Goal: Task Accomplishment & Management: Manage account settings

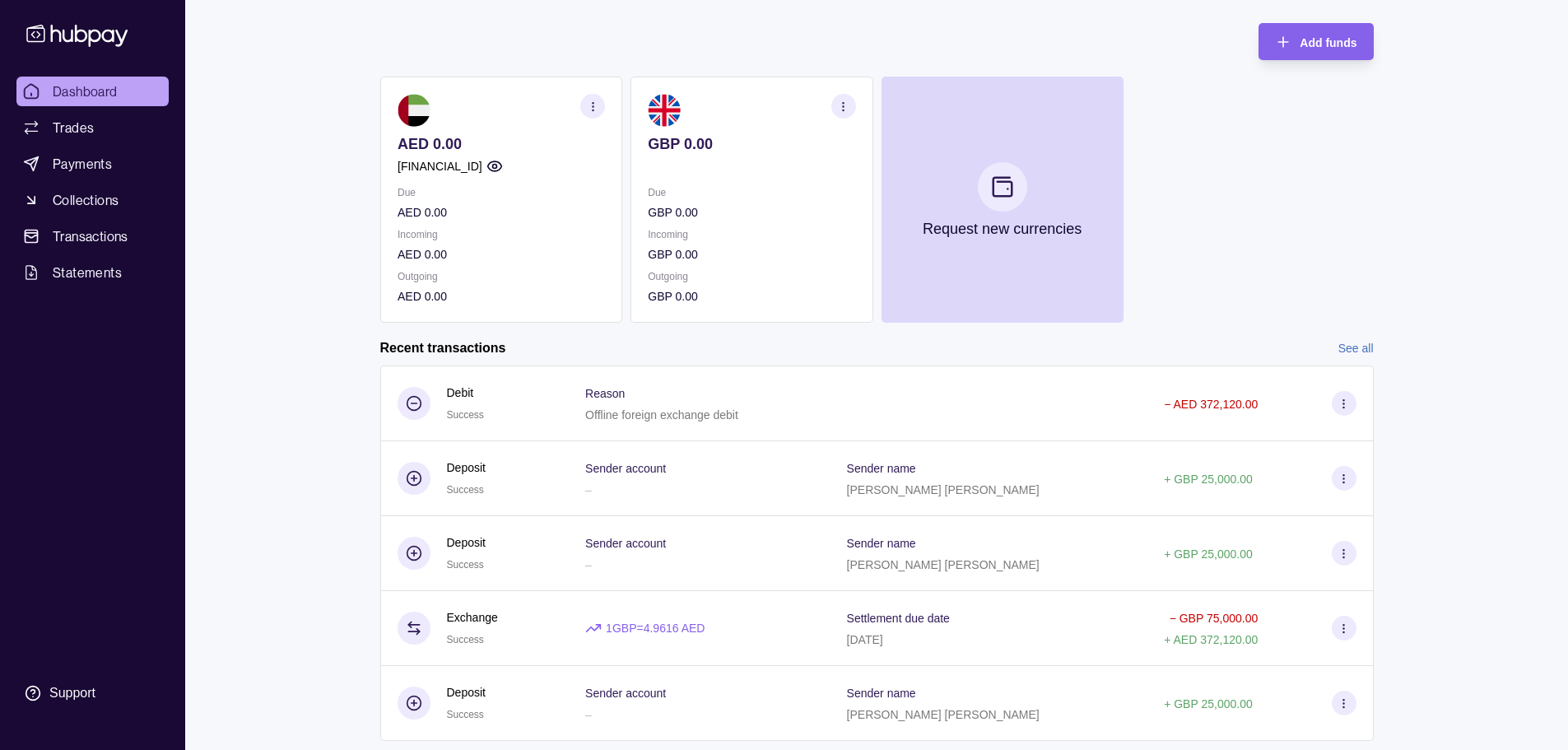
scroll to position [126, 0]
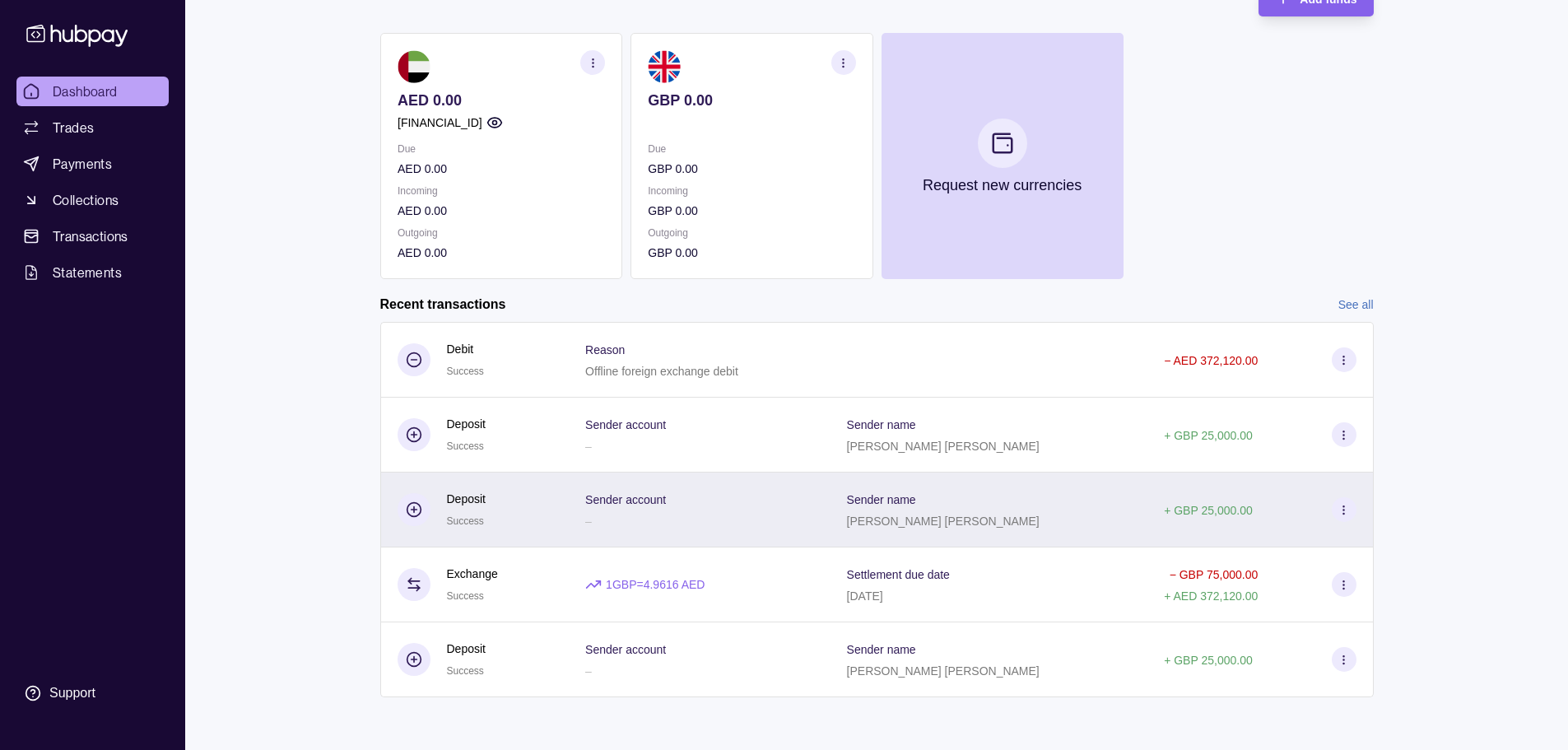
click at [412, 505] on icon at bounding box center [413, 509] width 16 height 16
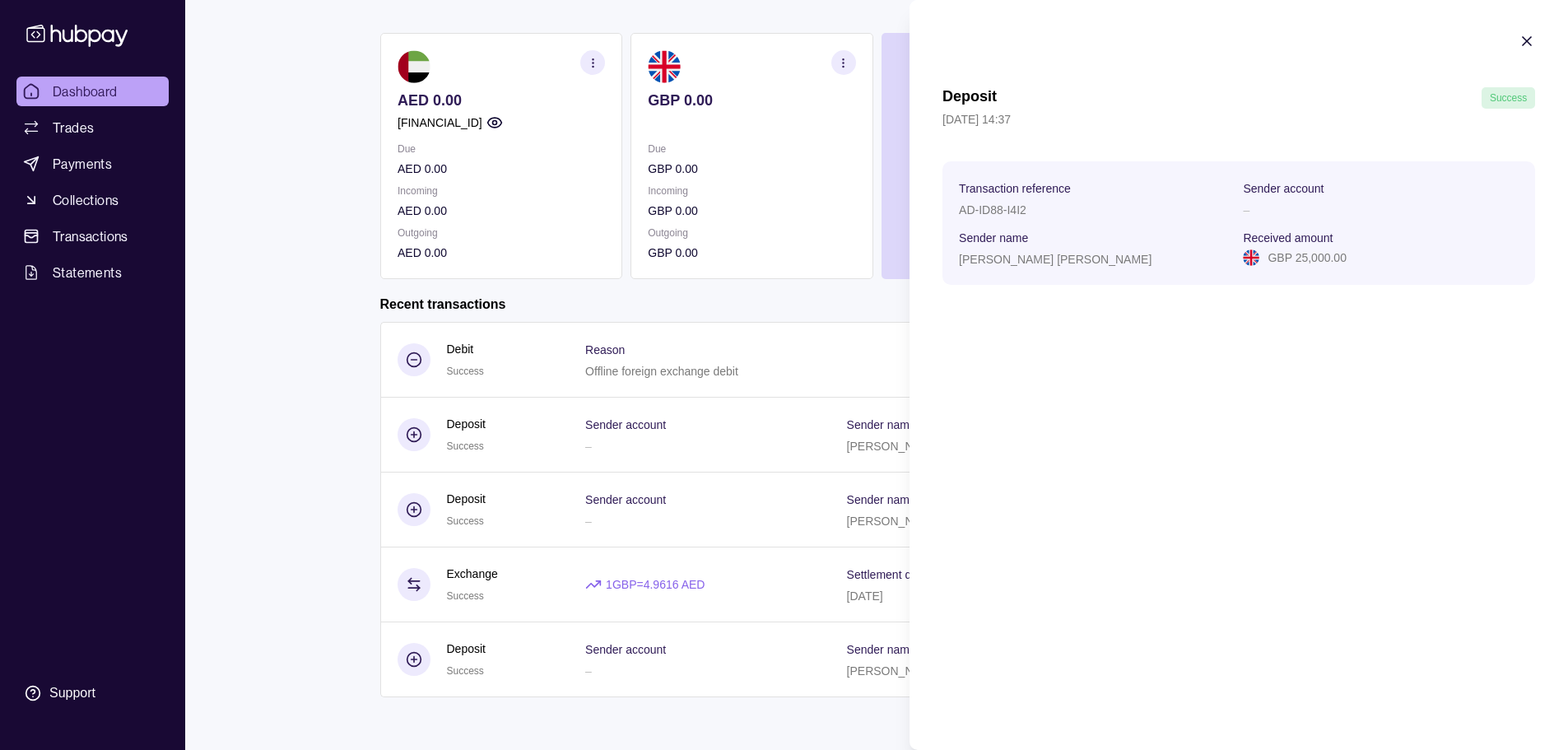
click at [1529, 38] on icon "button" at bounding box center [1527, 41] width 9 height 9
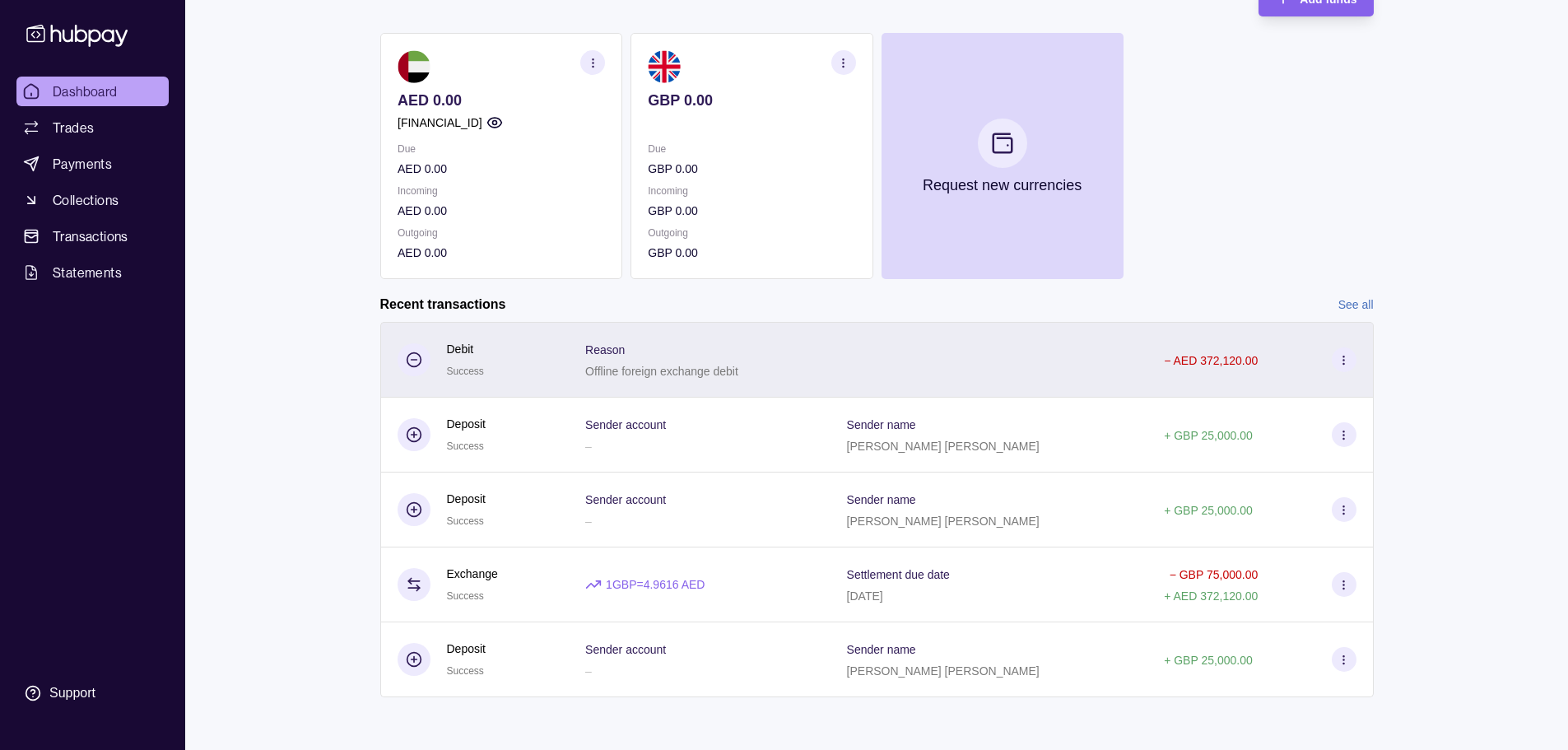
click at [1340, 359] on icon at bounding box center [1344, 360] width 12 height 12
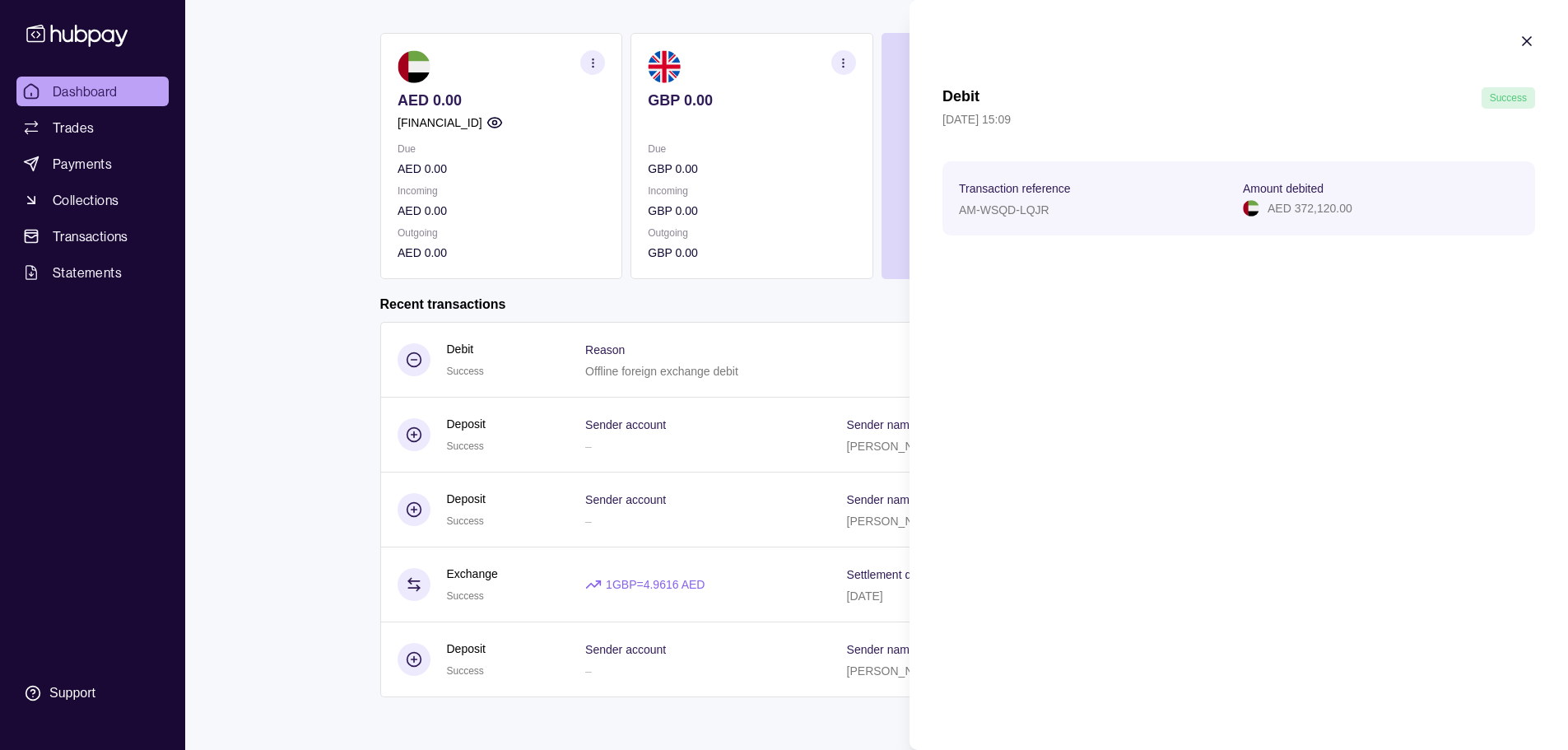
click at [1523, 39] on icon "button" at bounding box center [1526, 41] width 16 height 16
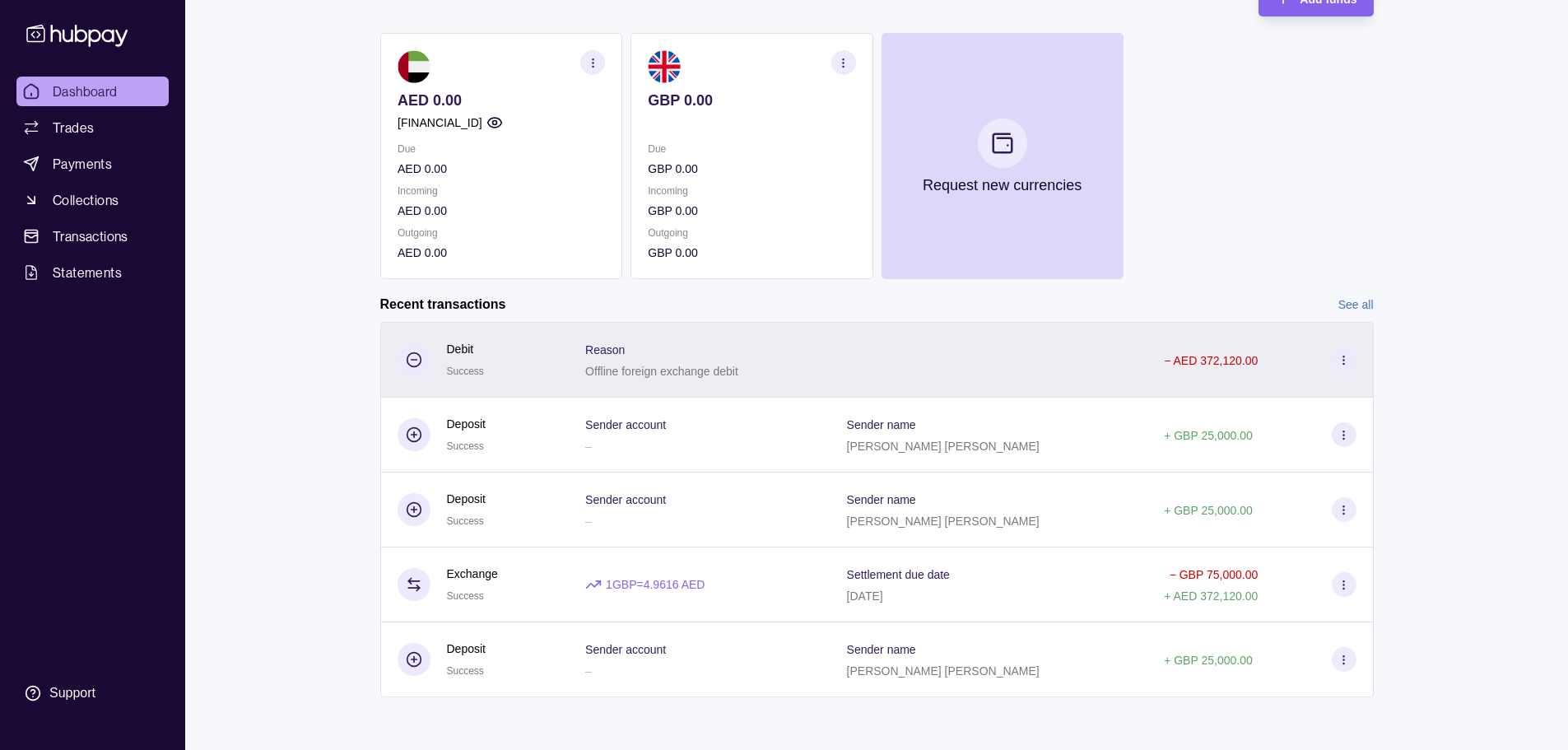
click at [1061, 350] on div at bounding box center [989, 360] width 318 height 76
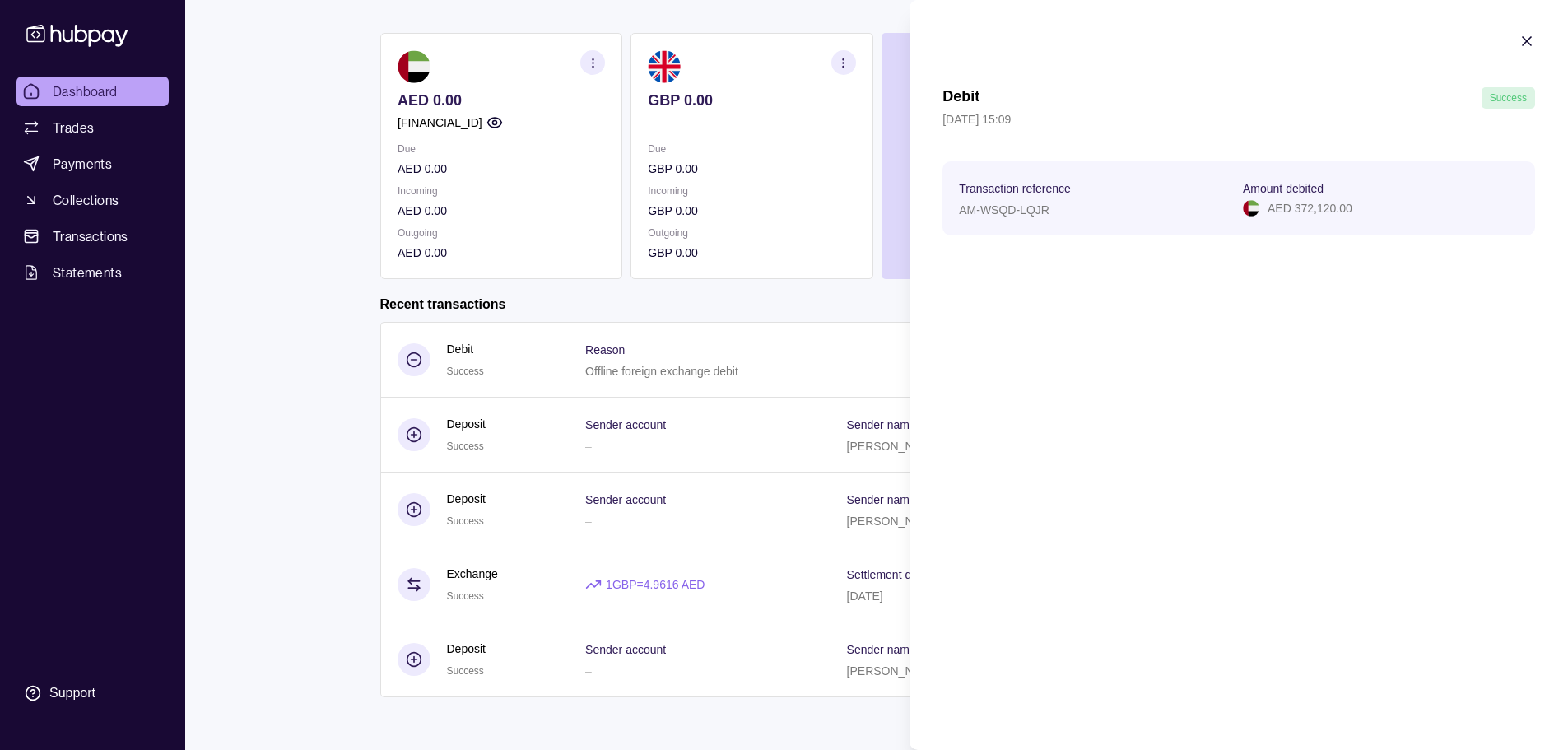
click at [1531, 42] on icon "button" at bounding box center [1526, 41] width 16 height 16
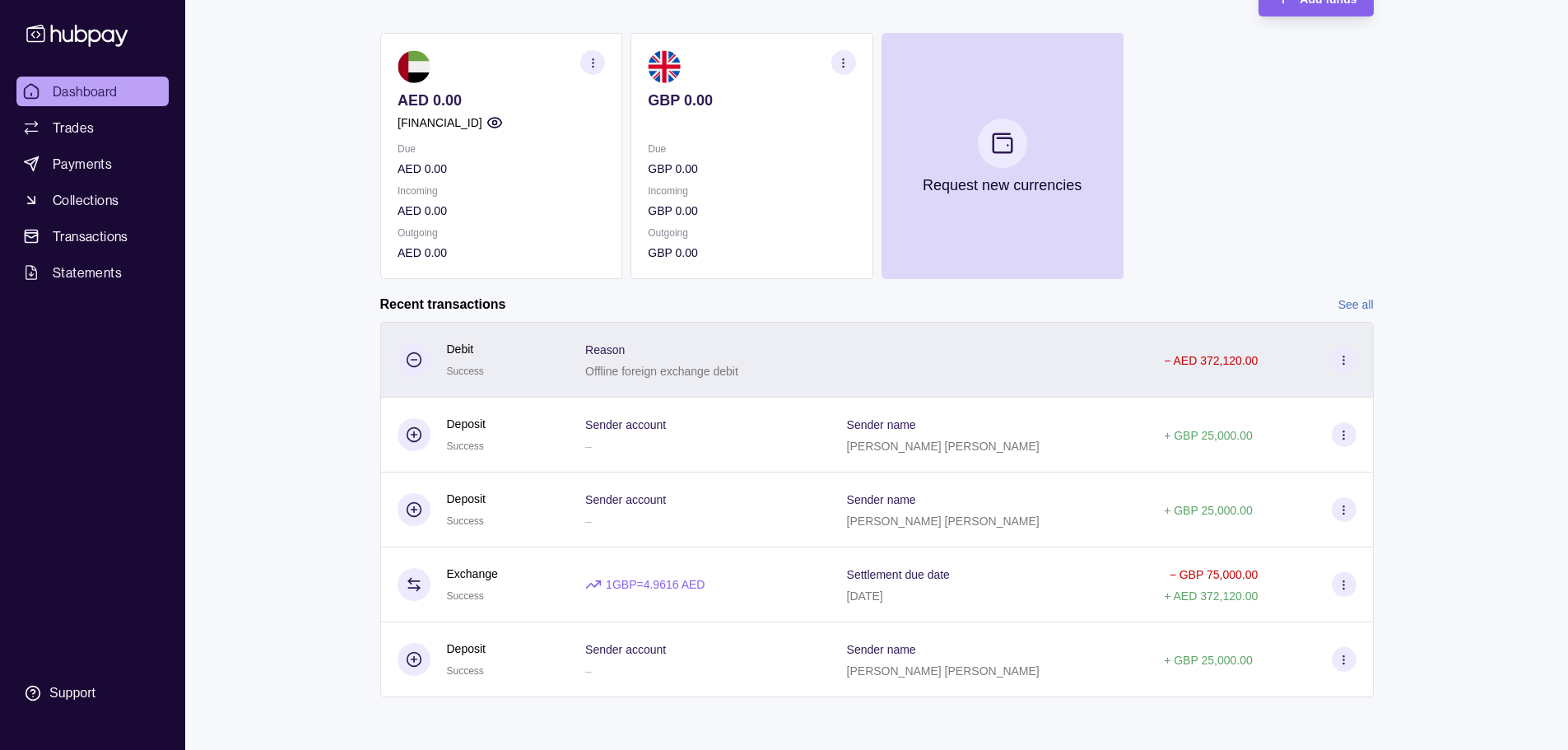
click at [1337, 356] on section at bounding box center [1344, 360] width 25 height 25
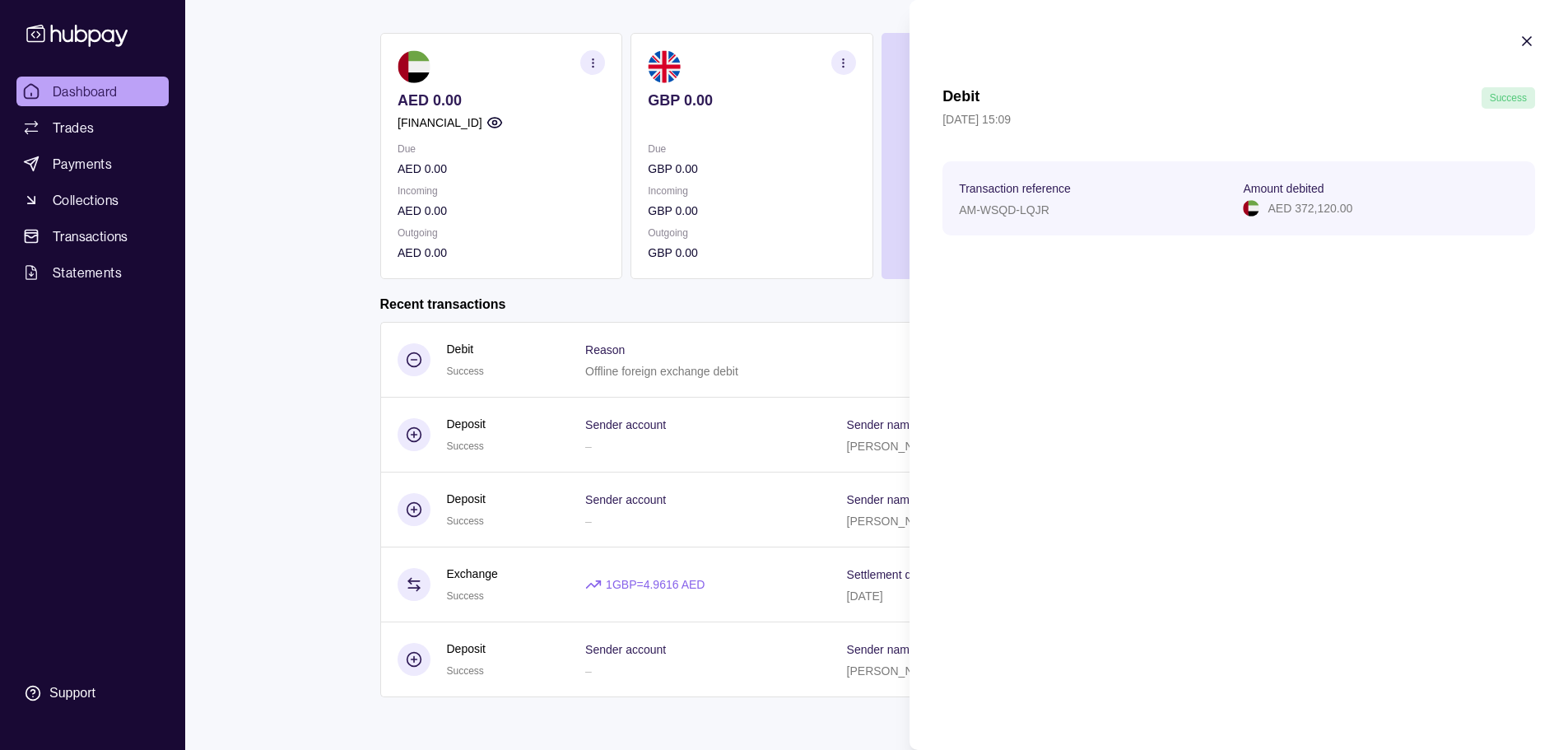
click at [774, 380] on html "Dashboard Trades Payments Collections Transactions Statements Support O Hello, …" at bounding box center [784, 312] width 1568 height 876
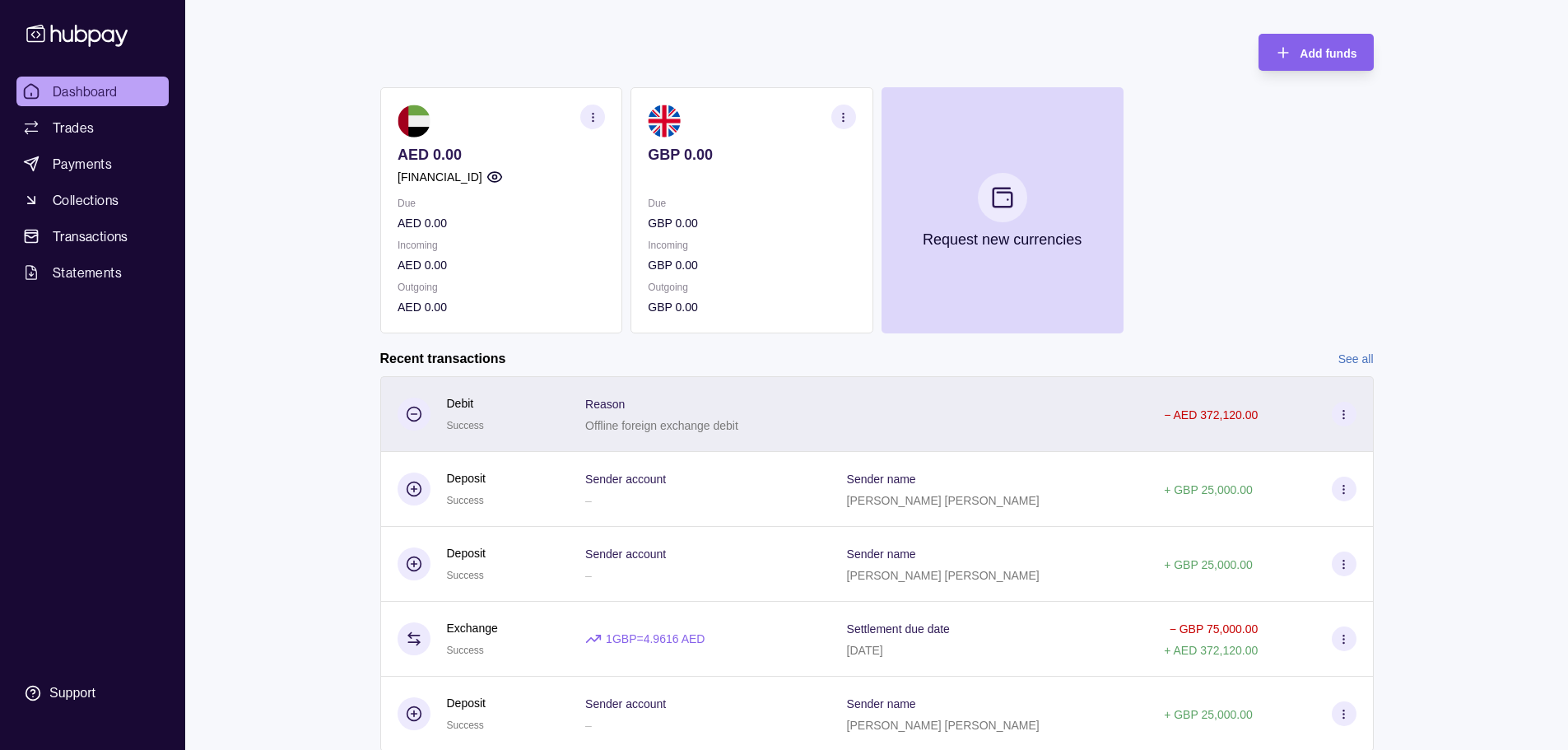
scroll to position [43, 0]
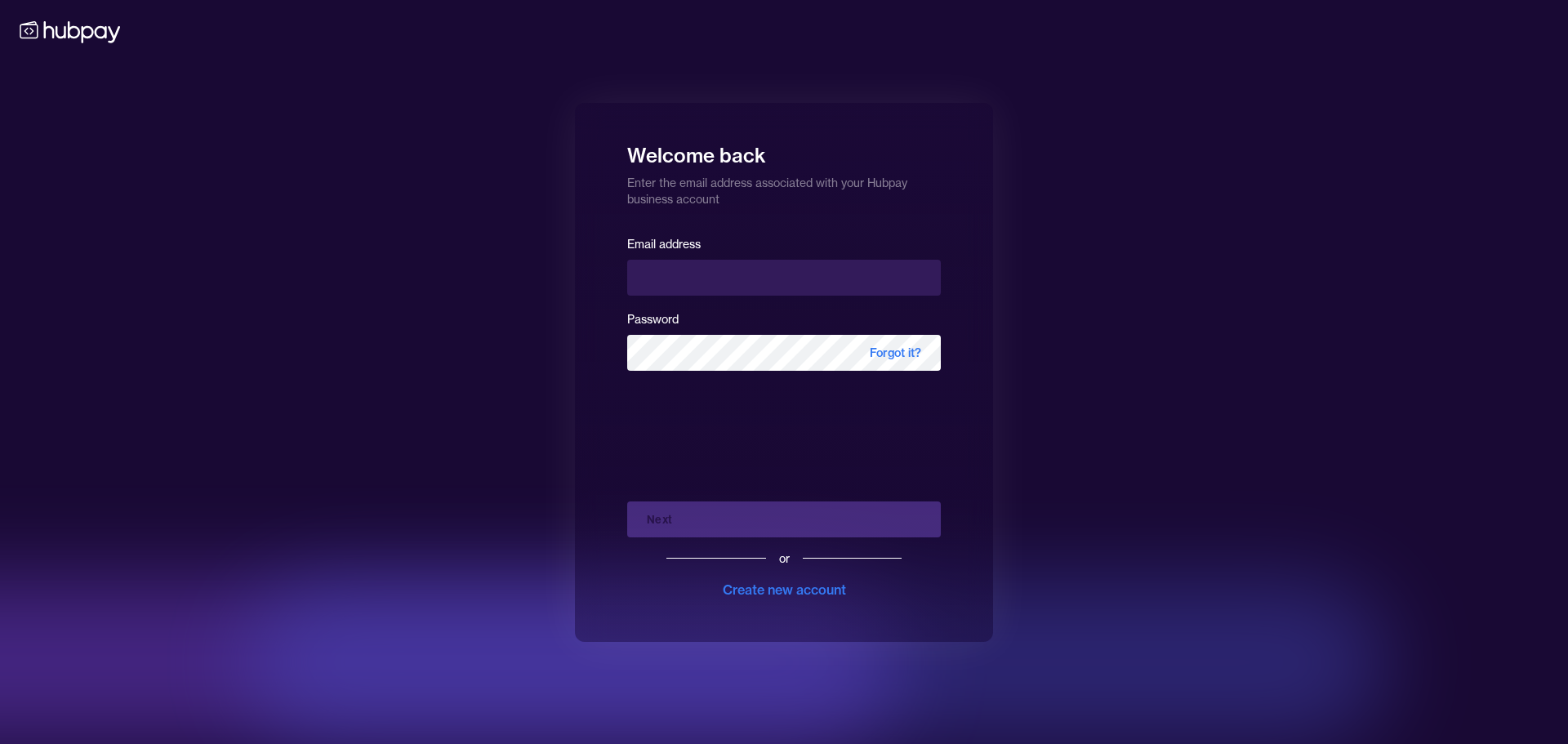
click at [704, 298] on div "Email address Password Forgot it?" at bounding box center [784, 309] width 314 height 150
click at [882, 300] on div "Email address Password Forgot it?" at bounding box center [784, 309] width 314 height 150
click at [881, 282] on input "email" at bounding box center [784, 277] width 314 height 36
click at [915, 275] on keeper-lock "Open Keeper Popup" at bounding box center [921, 277] width 19 height 19
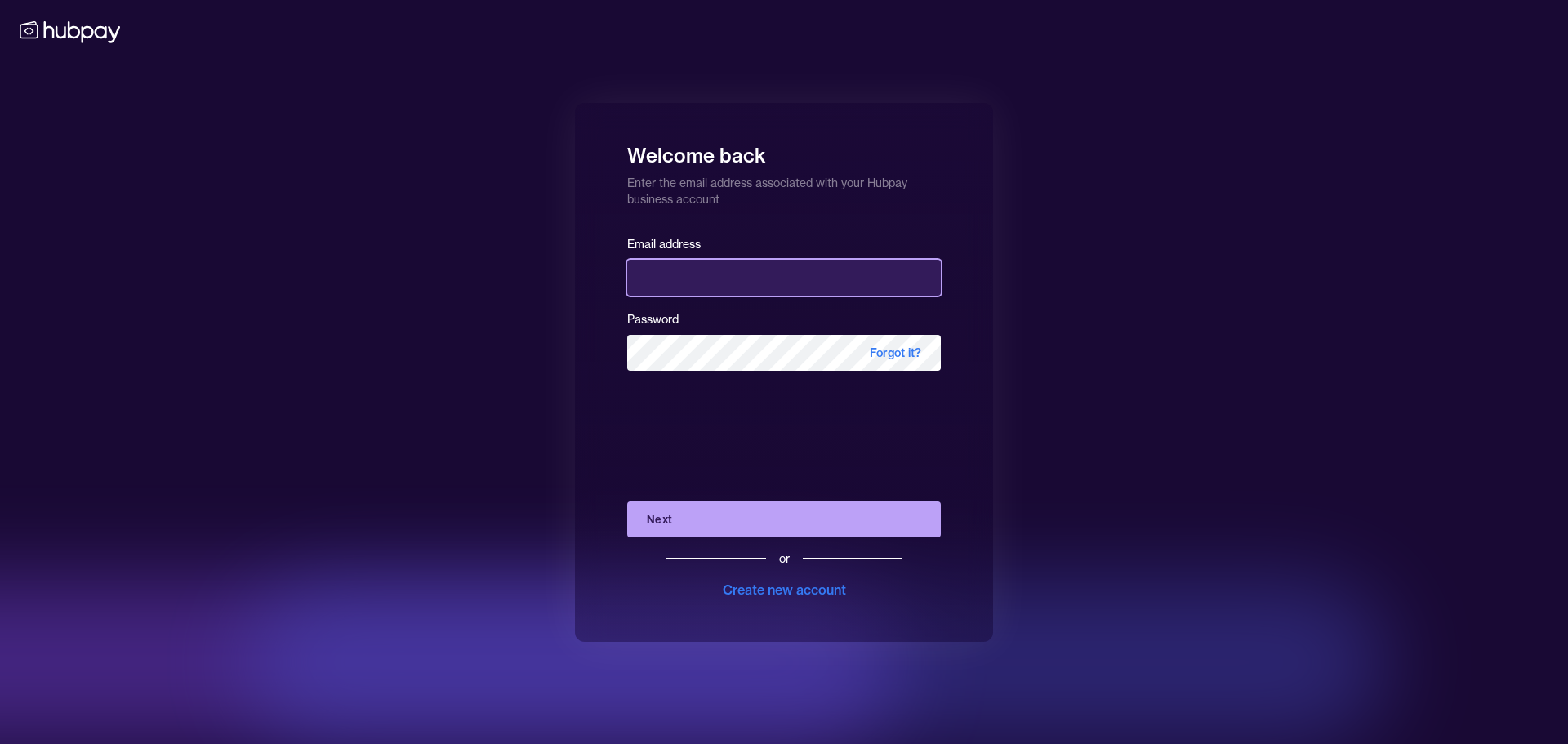
type input "**********"
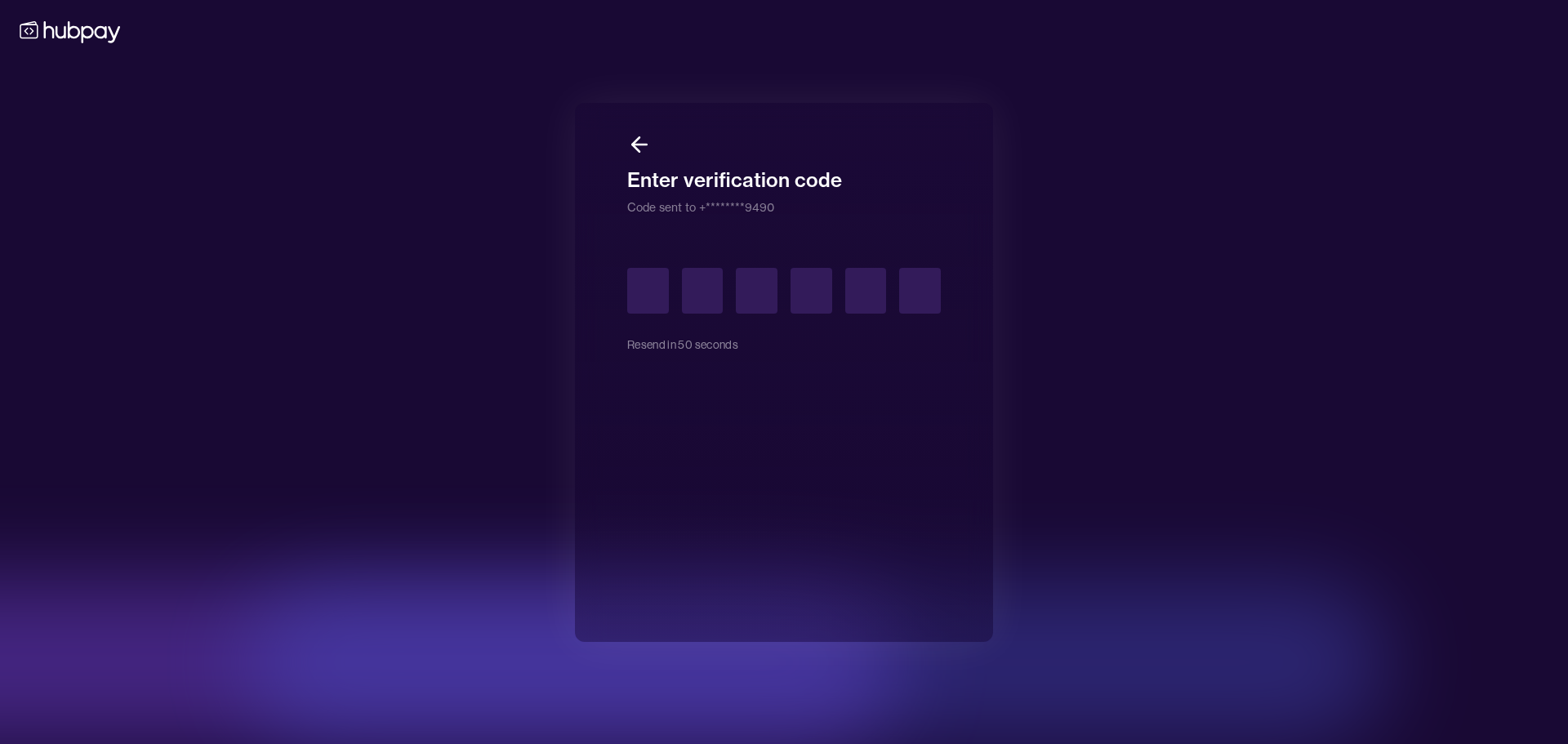
type input "*"
